Goal: Information Seeking & Learning: Learn about a topic

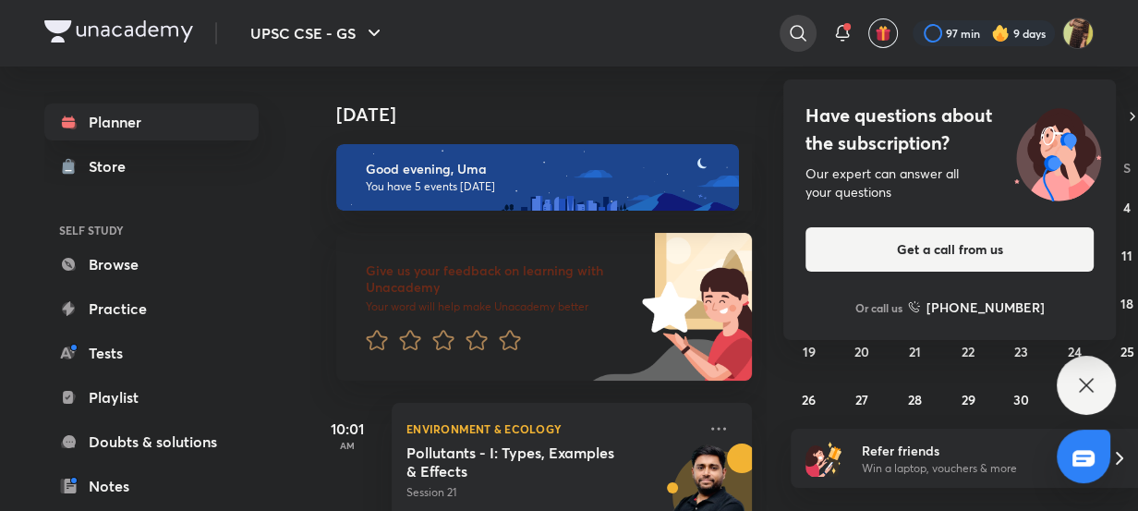
click at [795, 20] on div at bounding box center [798, 33] width 37 height 37
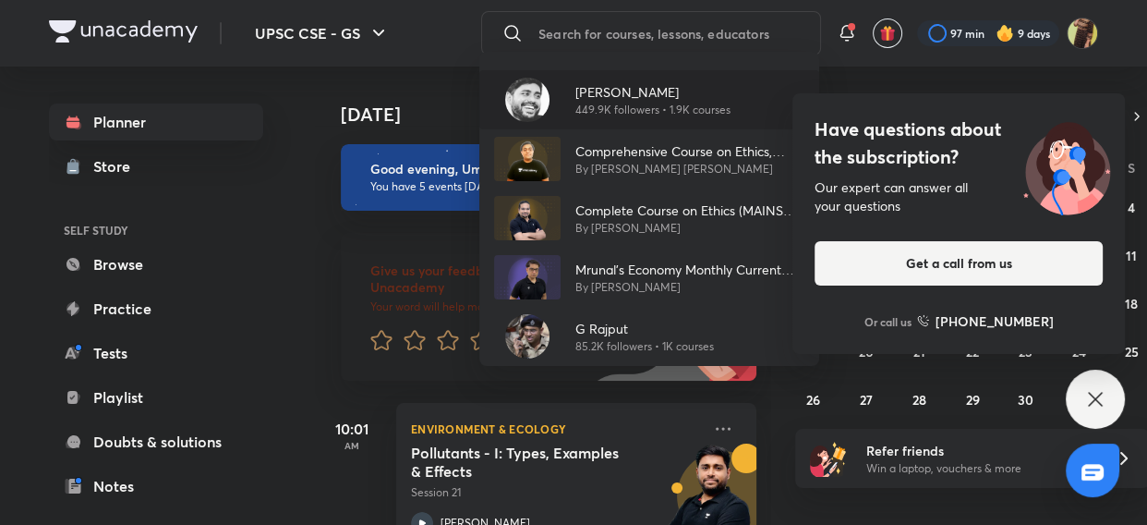
click at [581, 93] on p "[PERSON_NAME]" at bounding box center [653, 91] width 155 height 19
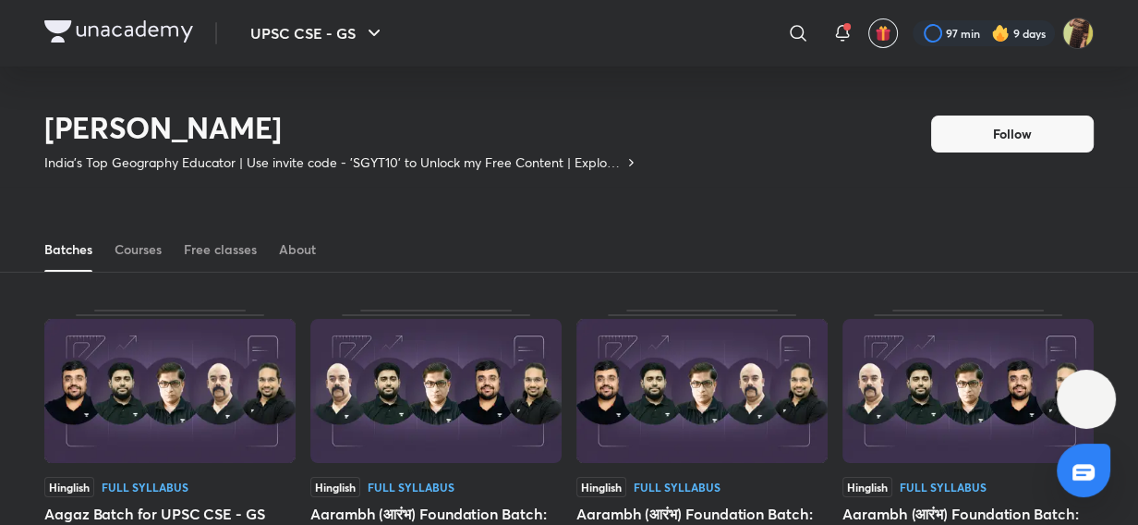
scroll to position [80, 0]
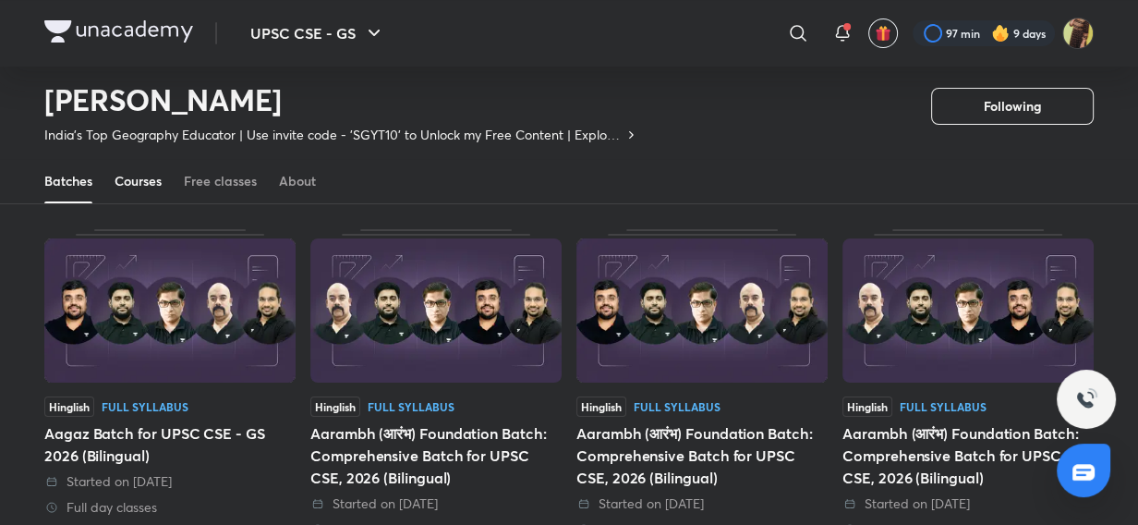
click at [146, 175] on div "Courses" at bounding box center [138, 181] width 47 height 18
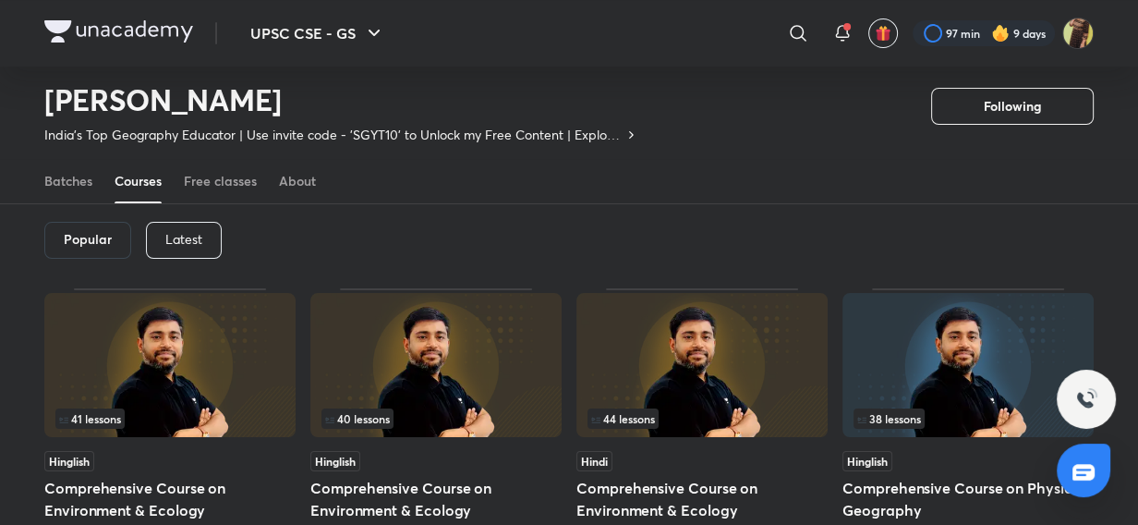
click at [185, 238] on p "Latest" at bounding box center [183, 239] width 37 height 15
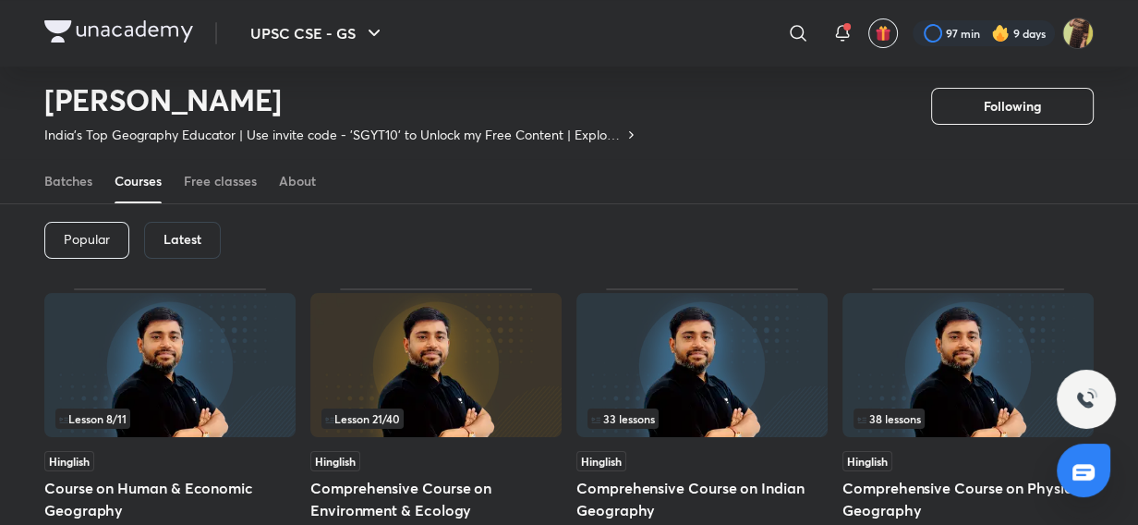
click at [189, 321] on img at bounding box center [169, 365] width 251 height 144
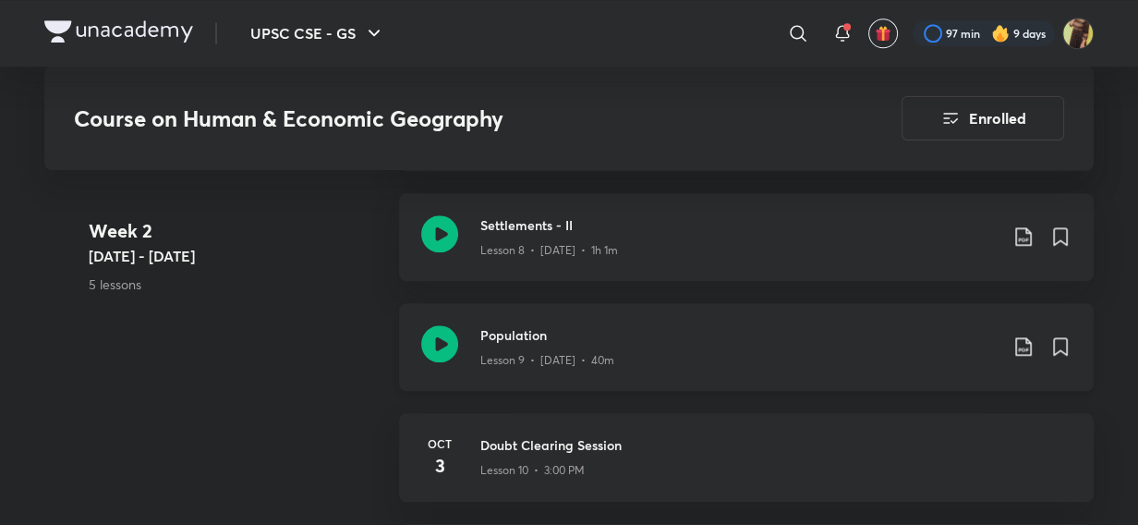
scroll to position [1759, 0]
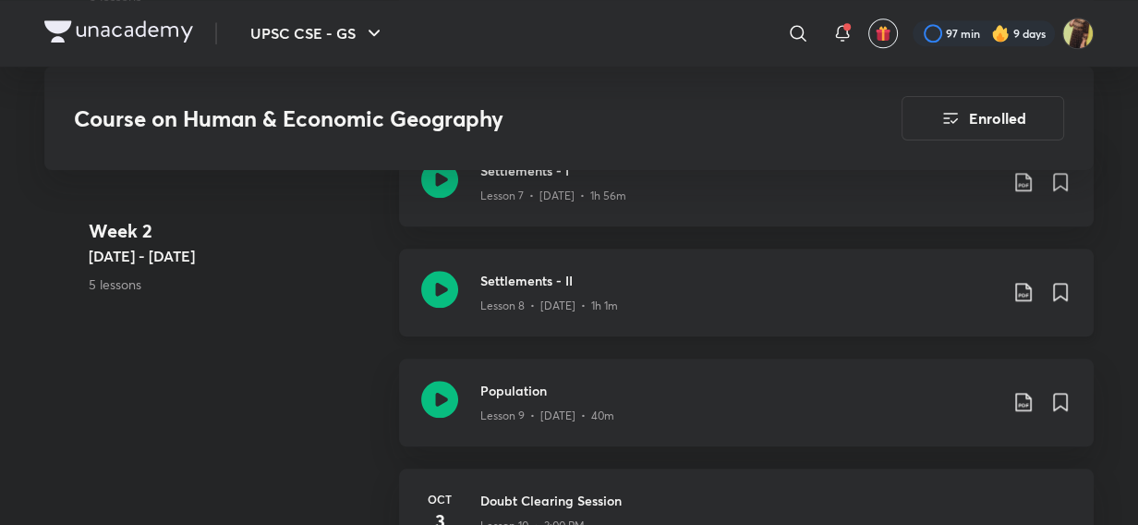
click at [449, 290] on icon at bounding box center [439, 289] width 37 height 37
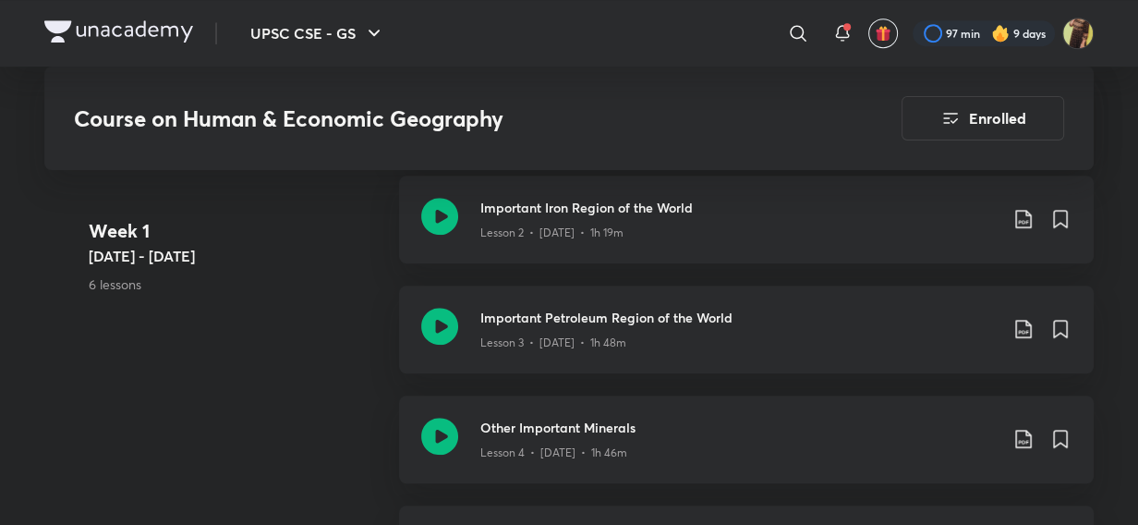
scroll to position [1377, 0]
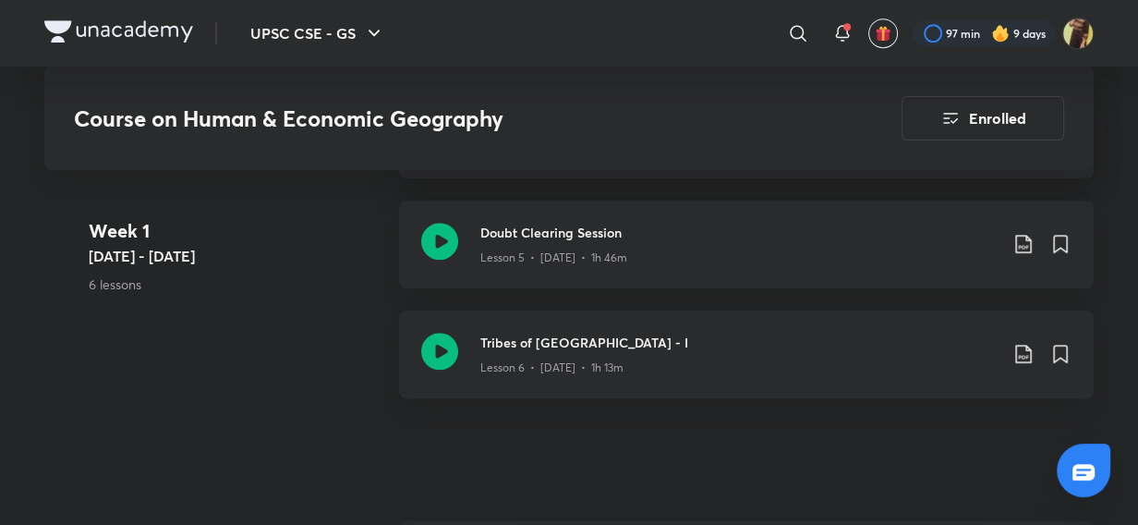
scroll to position [1759, 0]
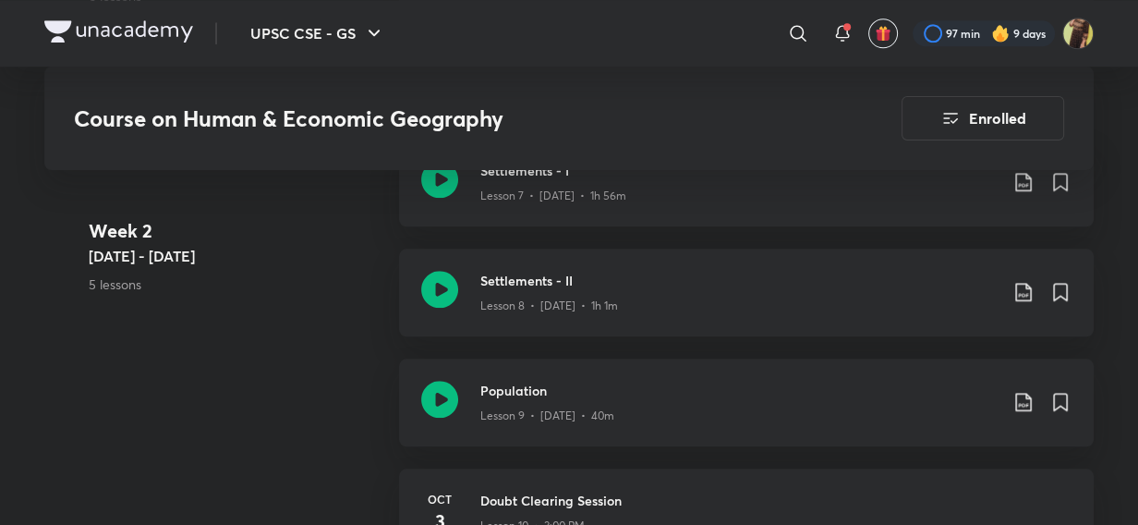
click at [171, 32] on img at bounding box center [118, 31] width 149 height 22
